Goal: Information Seeking & Learning: Understand process/instructions

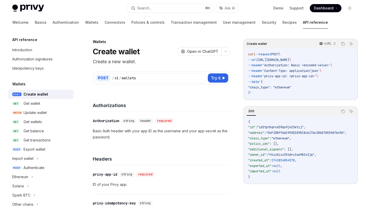
select select "*"
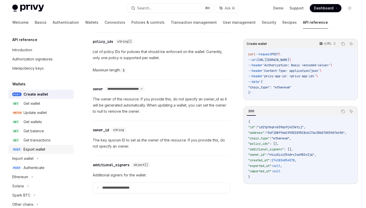
click at [35, 149] on div "Export wallet" at bounding box center [34, 150] width 22 height 6
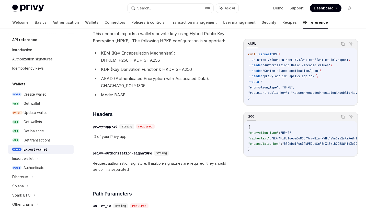
scroll to position [87, 0]
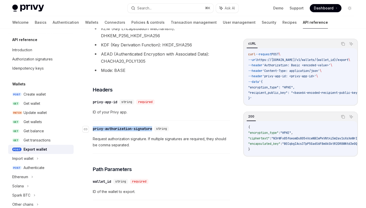
drag, startPoint x: 155, startPoint y: 129, endPoint x: 94, endPoint y: 130, distance: 61.3
click at [94, 130] on div "​ privy-authorization-signature string" at bounding box center [132, 128] width 78 height 5
copy div "rivy-authorization-signature"
click at [185, 91] on h3 "​ Headers" at bounding box center [161, 89] width 137 height 7
click at [45, 59] on div "Authorization signatures" at bounding box center [32, 59] width 40 height 6
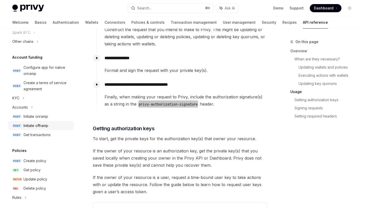
scroll to position [162, 0]
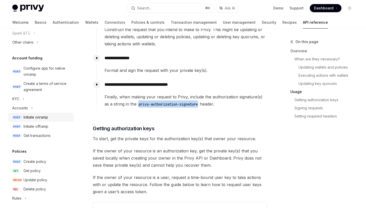
click at [43, 117] on div "Initiate onramp" at bounding box center [35, 117] width 25 height 6
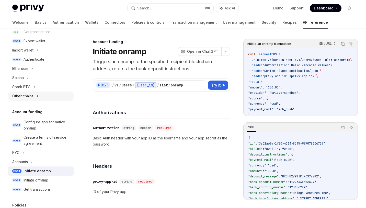
scroll to position [90, 0]
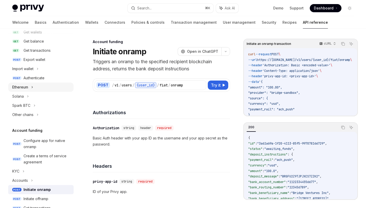
click at [34, 90] on div "Ethereum" at bounding box center [40, 87] width 65 height 9
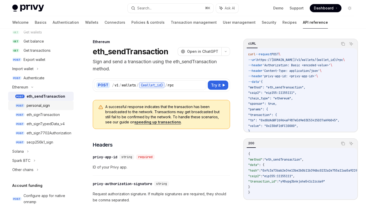
click at [42, 105] on div "personal_sign" at bounding box center [38, 106] width 23 height 6
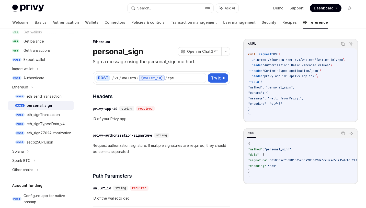
click at [44, 107] on div "personal_sign" at bounding box center [40, 106] width 26 height 6
type textarea "*"
click at [124, 53] on h1 "personal_sign" at bounding box center [118, 51] width 50 height 9
copy h1 "personal_sign"
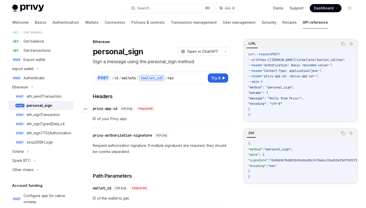
click at [187, 106] on div "​ privy-app-id string required" at bounding box center [159, 109] width 132 height 6
